Goal: Contribute content

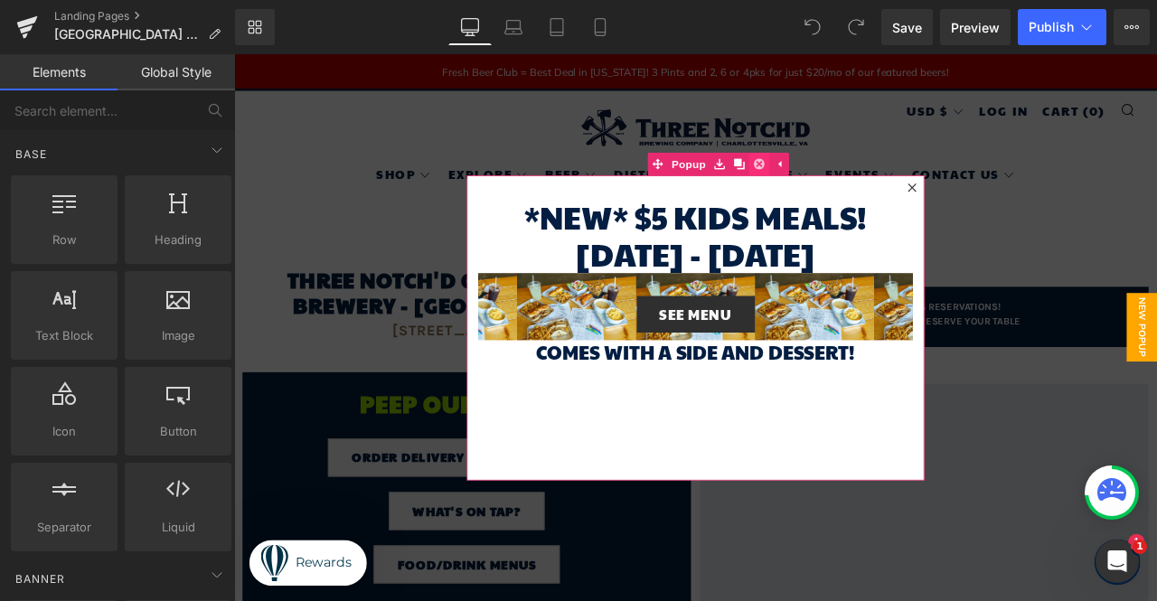
click at [853, 186] on icon at bounding box center [857, 184] width 13 height 13
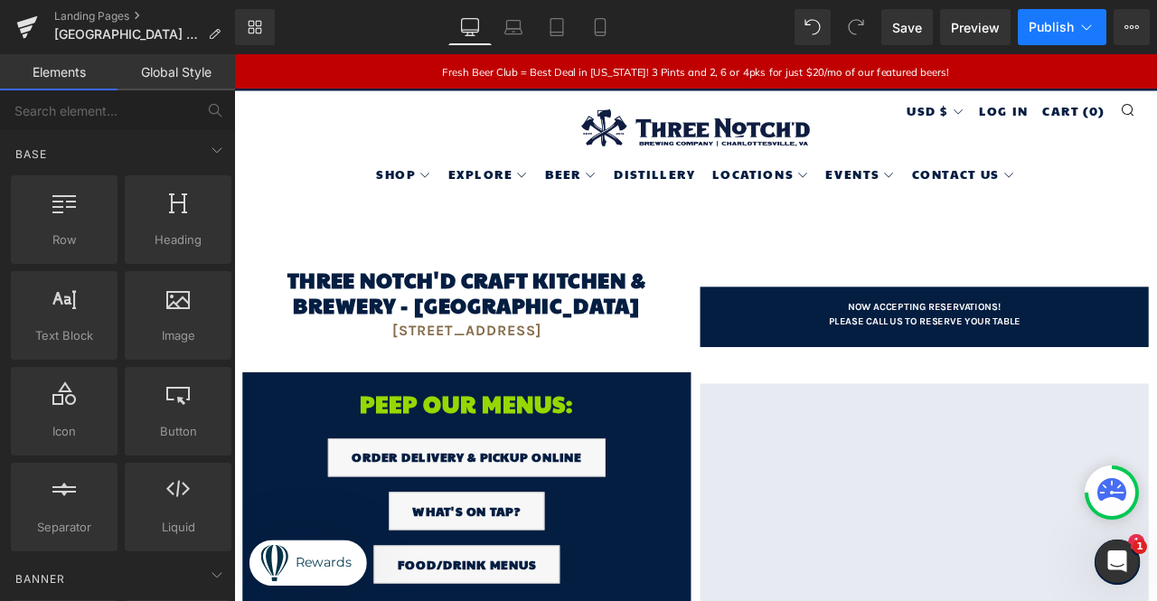
click at [1060, 25] on span "Publish" at bounding box center [1051, 27] width 45 height 14
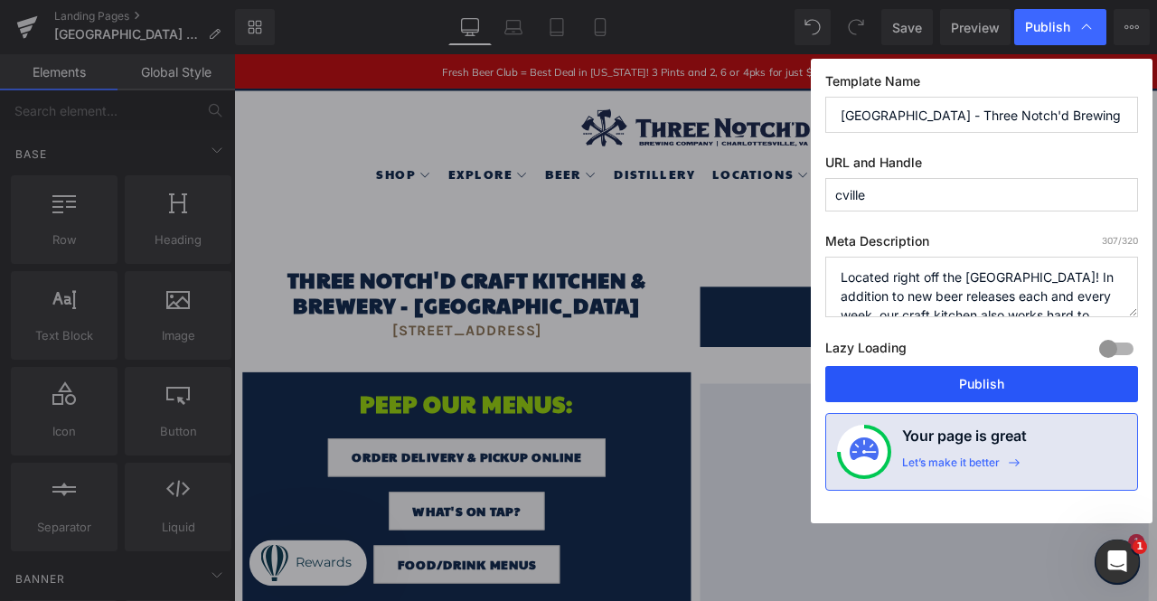
click at [946, 382] on button "Publish" at bounding box center [981, 384] width 313 height 36
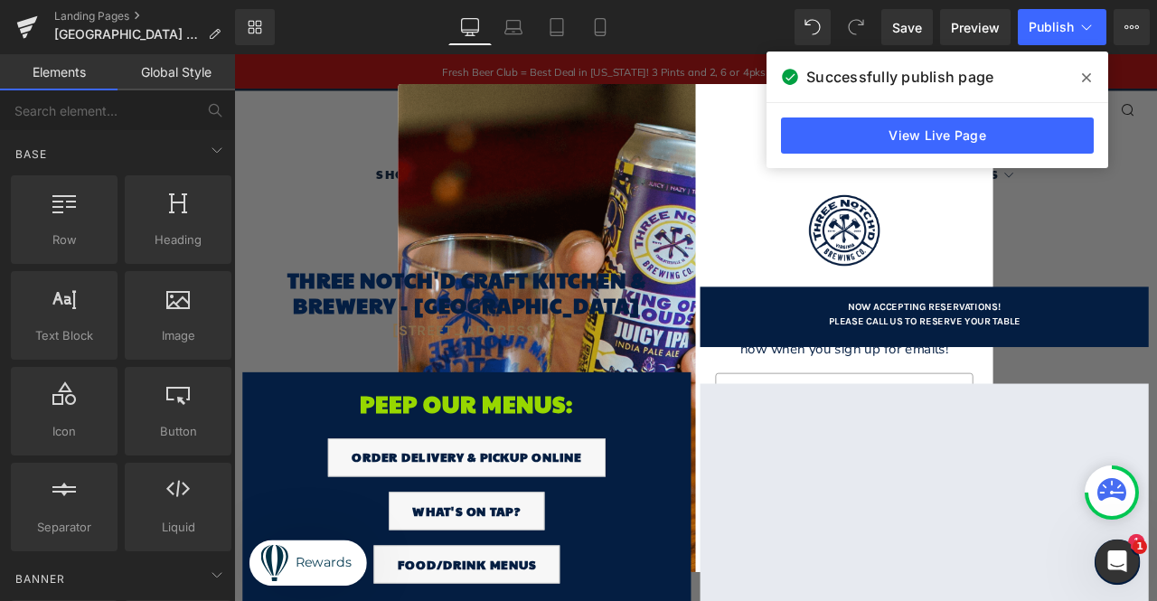
click at [1091, 77] on span at bounding box center [1086, 77] width 29 height 29
